Goal: Information Seeking & Learning: Learn about a topic

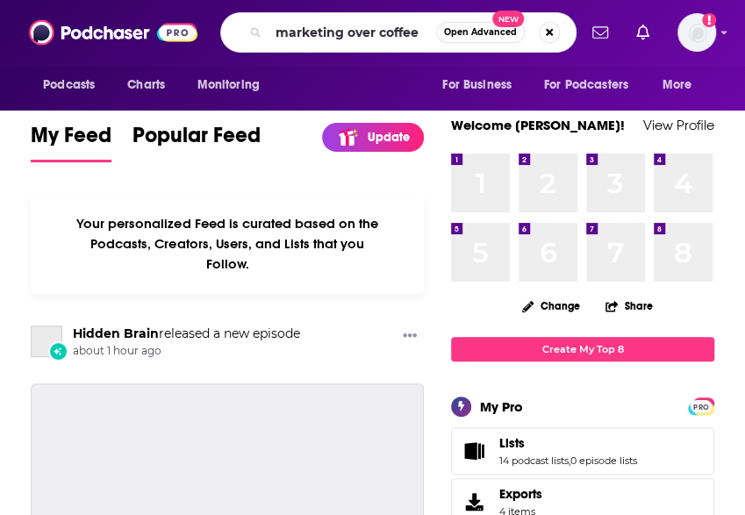
type input "marketing over coffee"
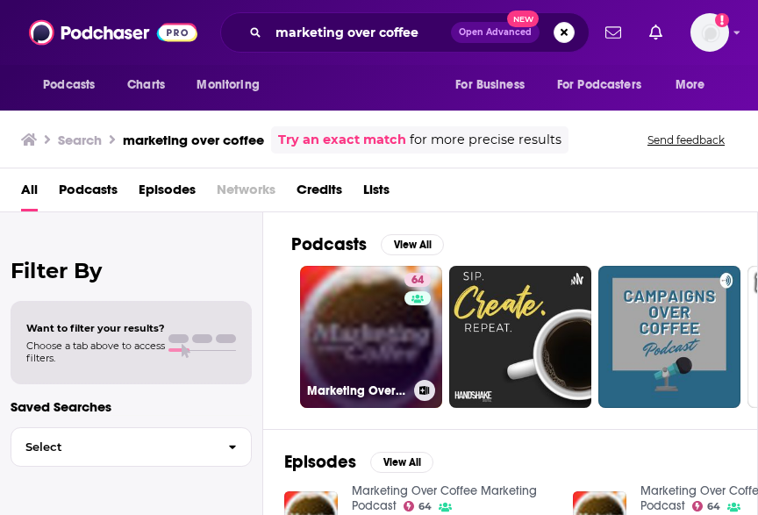
click at [364, 332] on link "64 Marketing Over Coffee Marketing Podcast" at bounding box center [371, 337] width 142 height 142
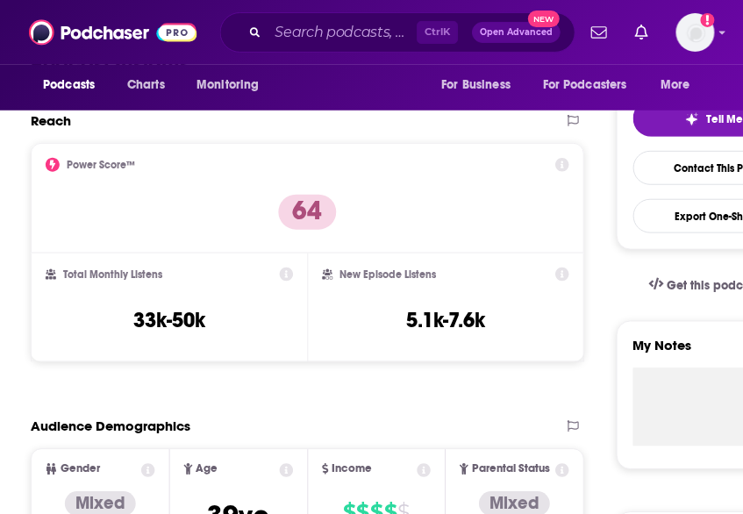
scroll to position [382, 0]
